Goal: Task Accomplishment & Management: Manage account settings

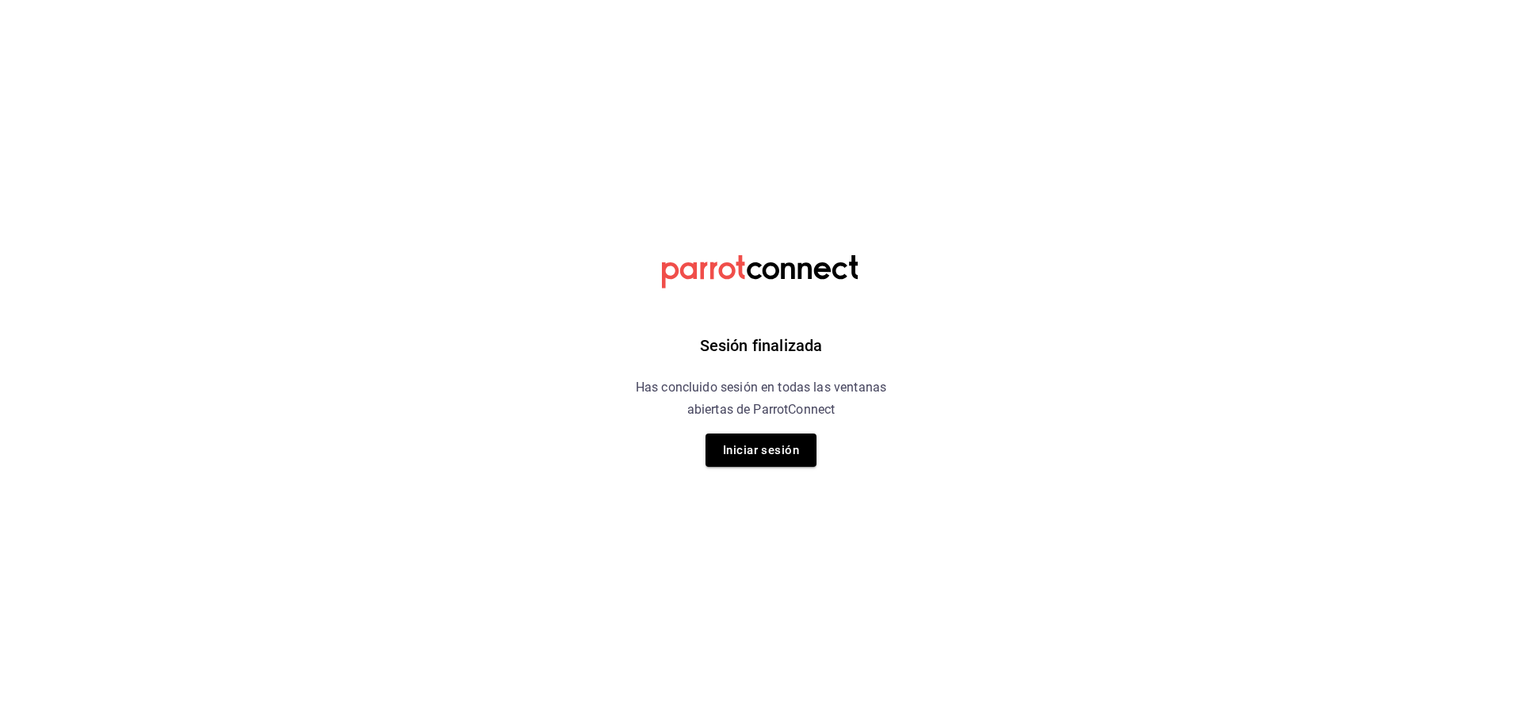
click at [752, 457] on button "Iniciar sesión" at bounding box center [761, 450] width 111 height 33
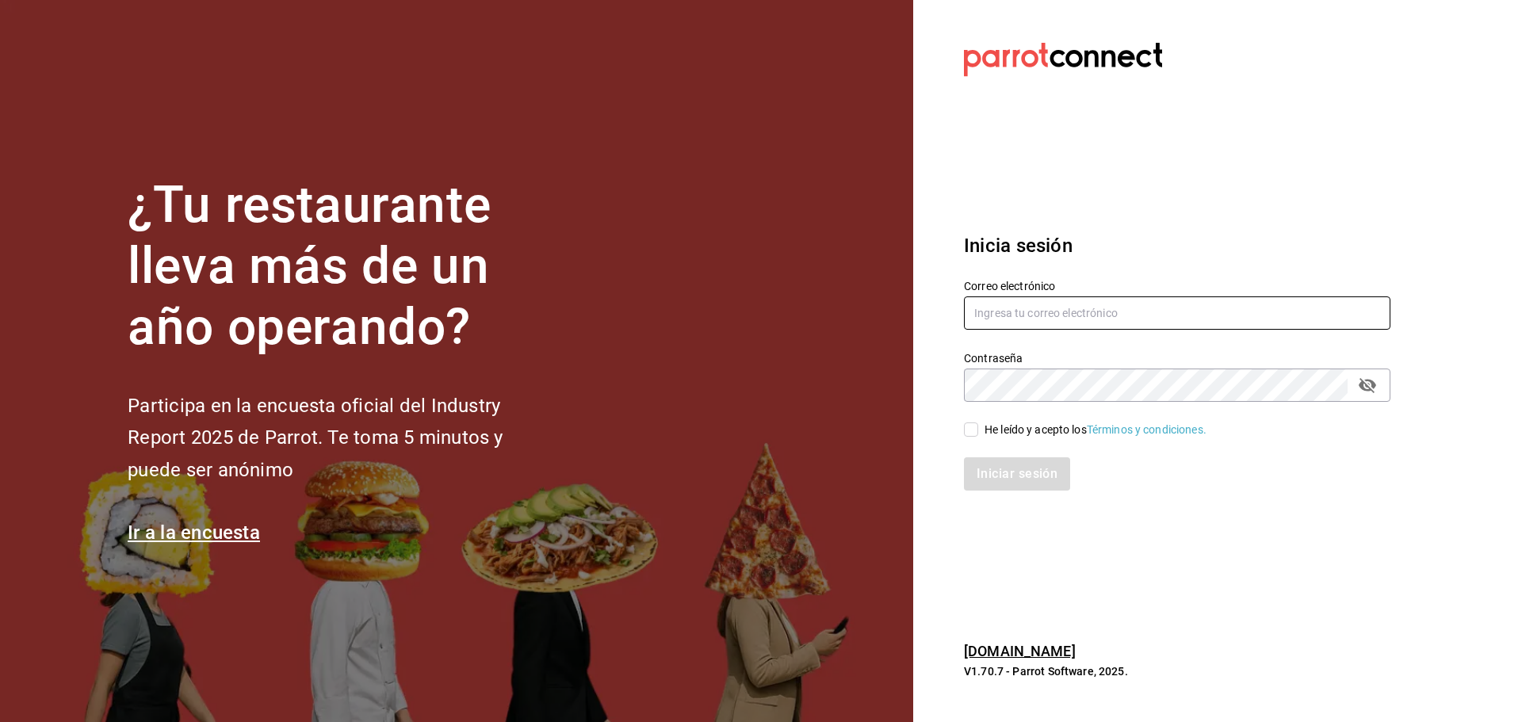
type input "diana.rivas@grupocosteno.com"
click at [971, 426] on input "He leído y acepto los Términos y condiciones." at bounding box center [971, 430] width 14 height 14
checkbox input "true"
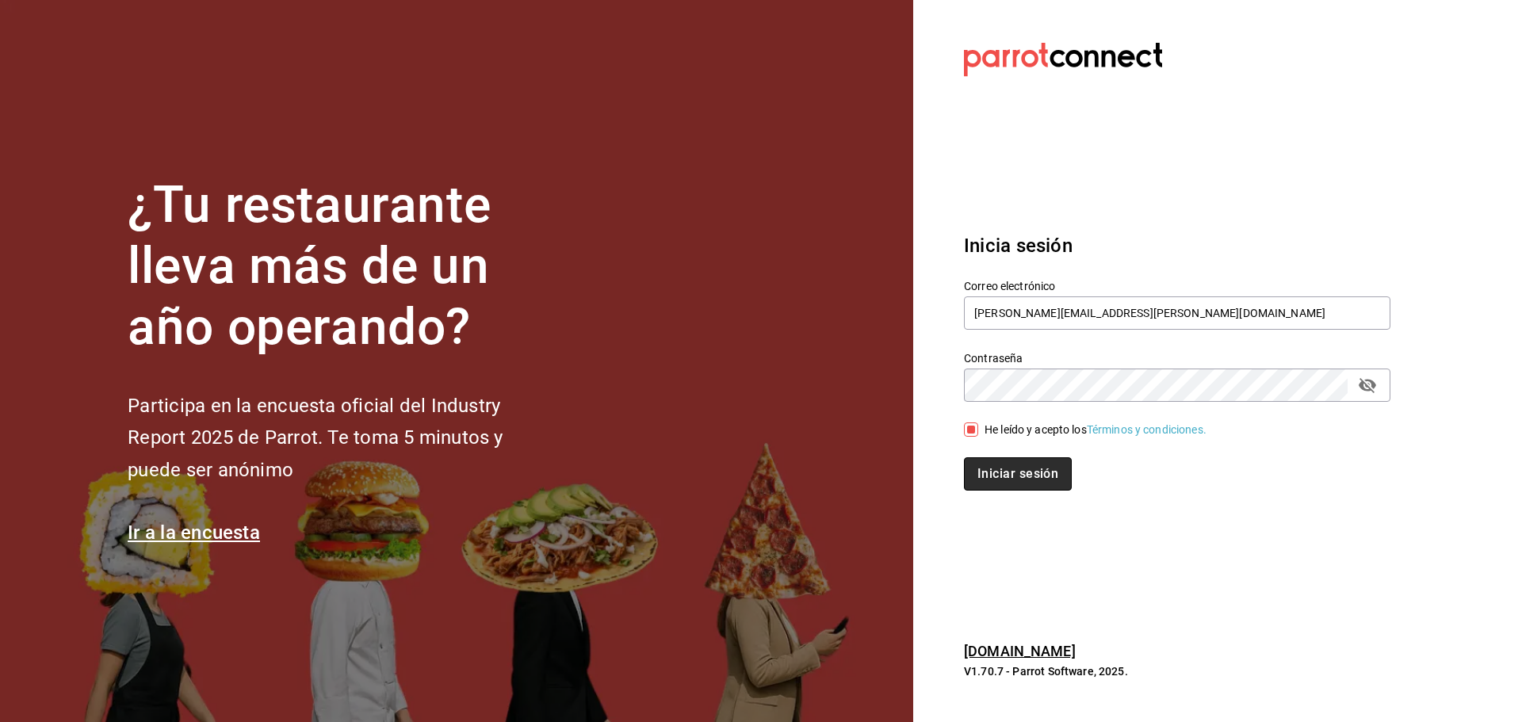
click at [1013, 469] on button "Iniciar sesión" at bounding box center [1018, 474] width 108 height 33
